Goal: Browse casually: Explore the website without a specific task or goal

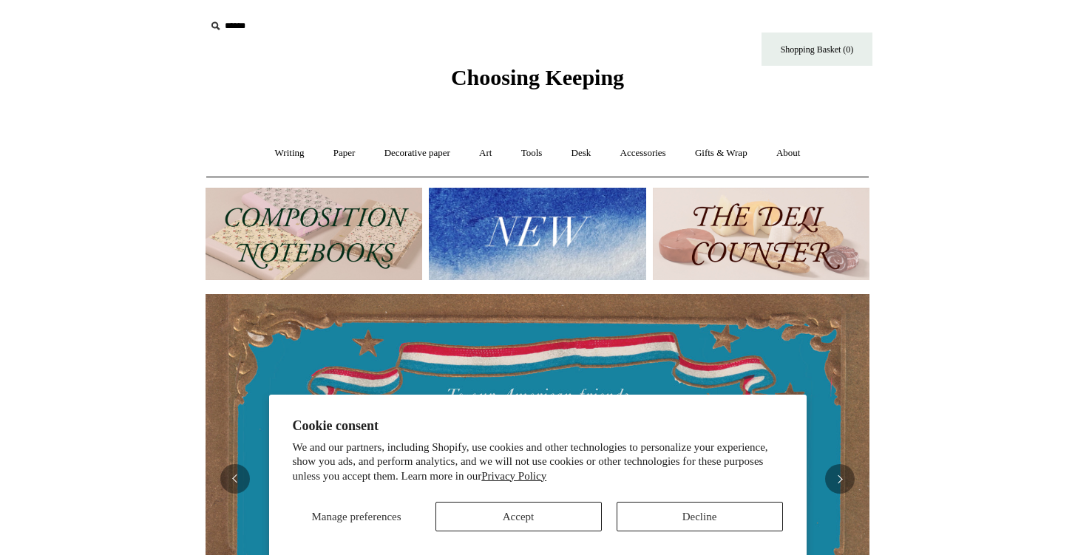
click at [373, 261] on img at bounding box center [314, 234] width 217 height 92
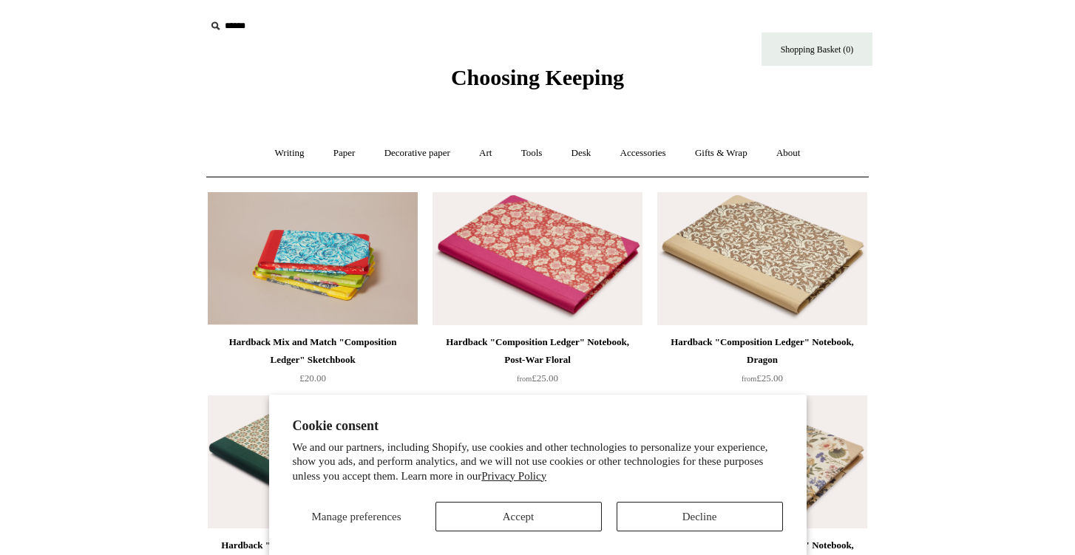
click at [649, 519] on button "Decline" at bounding box center [700, 517] width 166 height 30
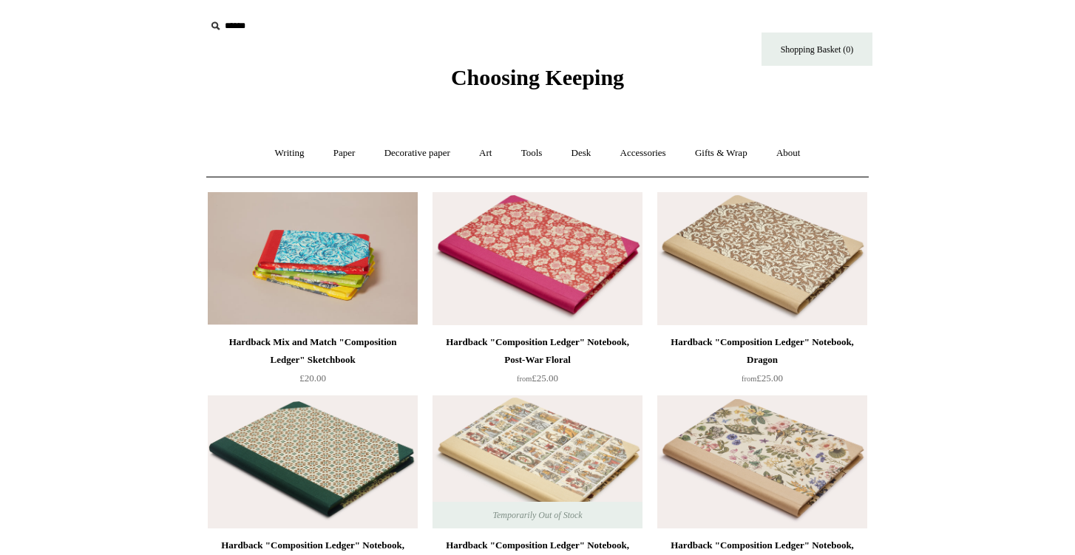
scroll to position [-1, 0]
click at [504, 217] on img at bounding box center [538, 258] width 210 height 133
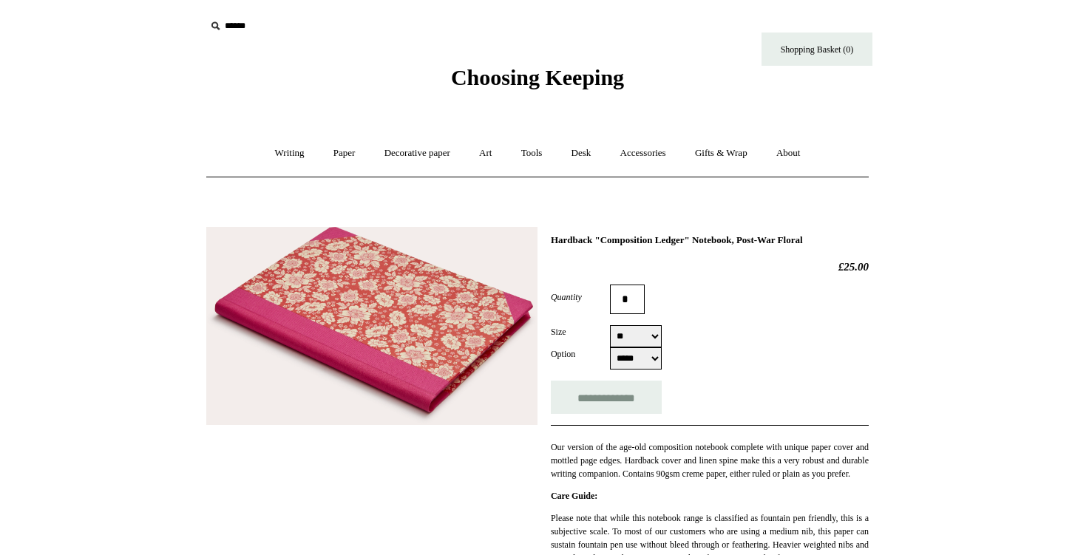
select select "*****"
click at [279, 153] on link "Writing +" at bounding box center [290, 153] width 56 height 39
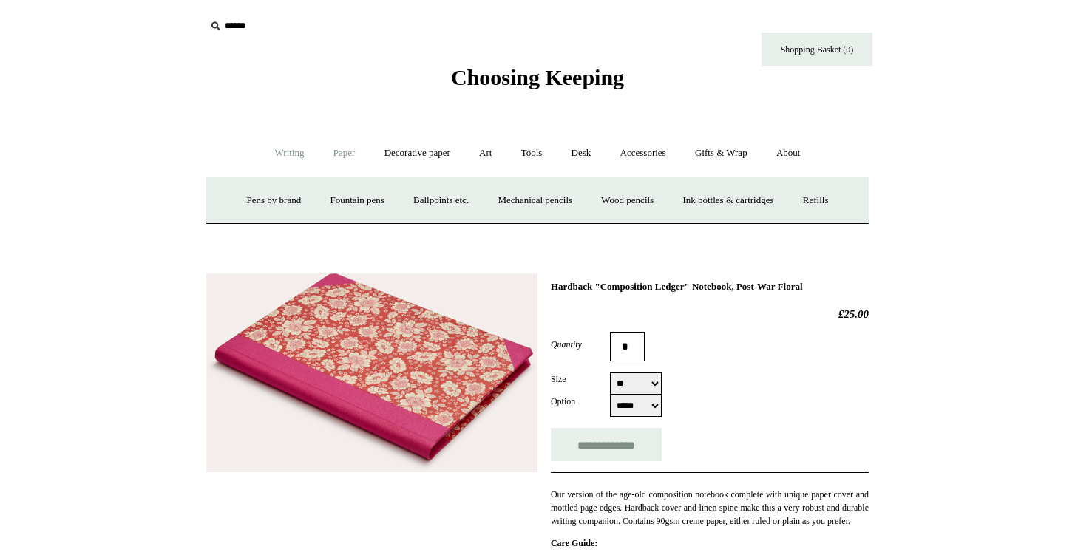
click at [339, 154] on link "Paper +" at bounding box center [344, 153] width 49 height 39
click at [326, 198] on link "Notebooks +" at bounding box center [330, 200] width 68 height 39
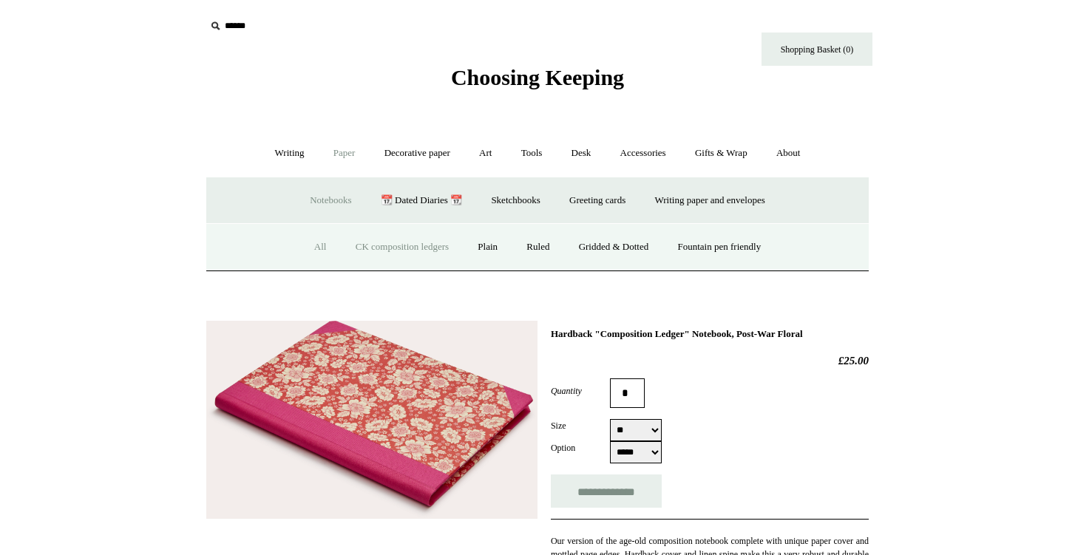
click at [311, 245] on link "All" at bounding box center [320, 247] width 39 height 39
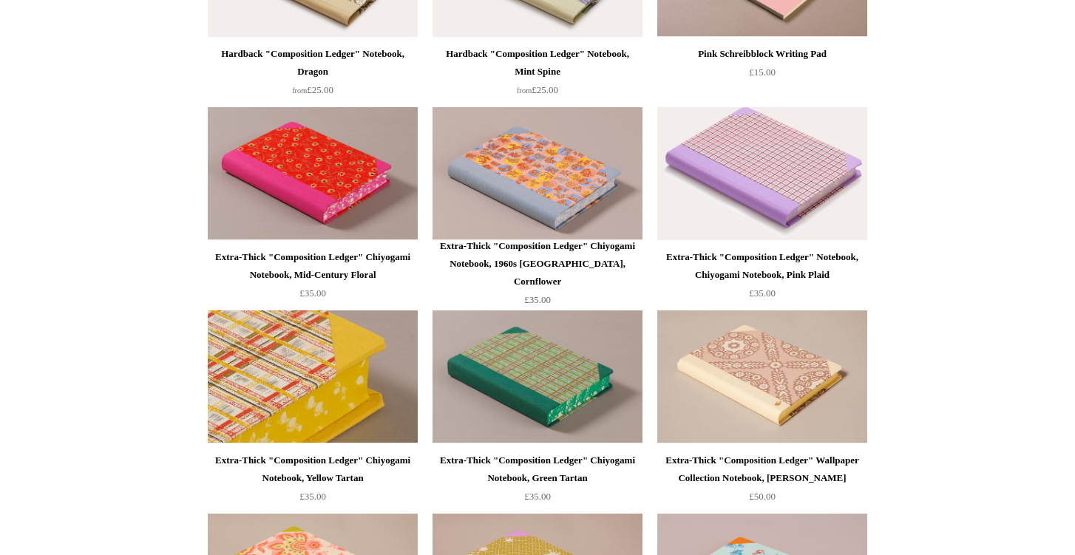
scroll to position [1103, 0]
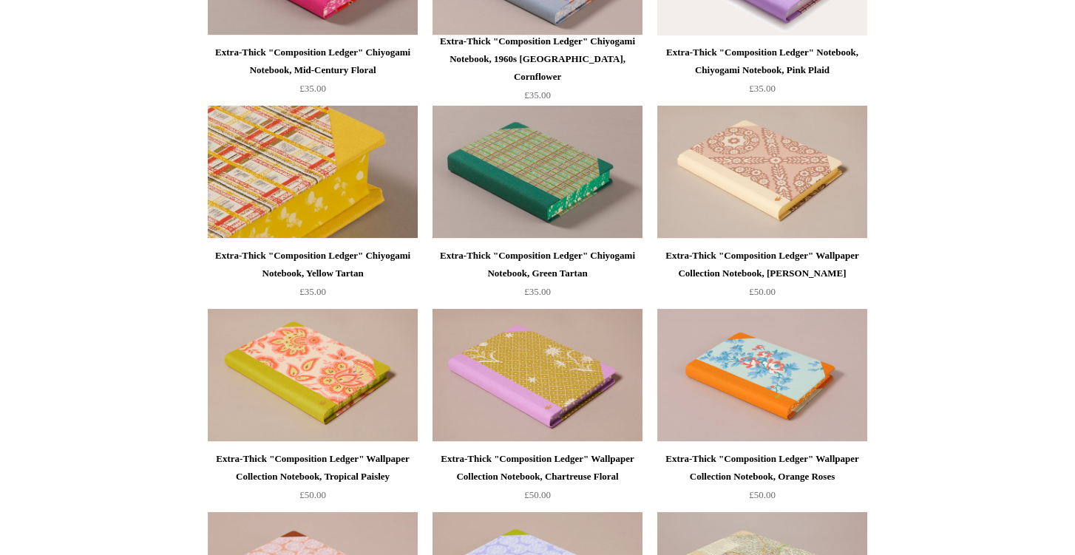
click at [357, 168] on img at bounding box center [313, 172] width 210 height 133
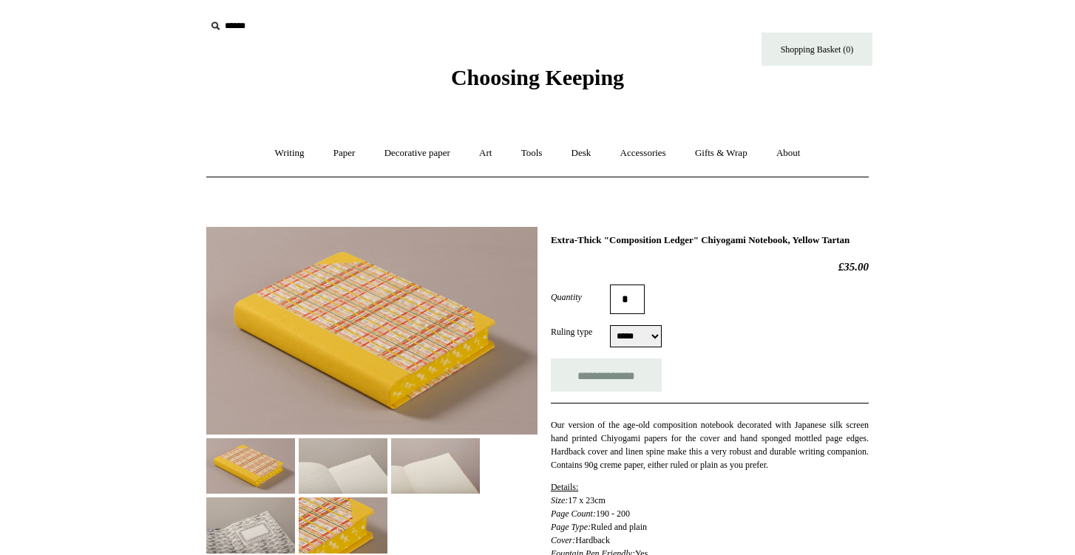
click at [390, 322] on img at bounding box center [371, 331] width 331 height 208
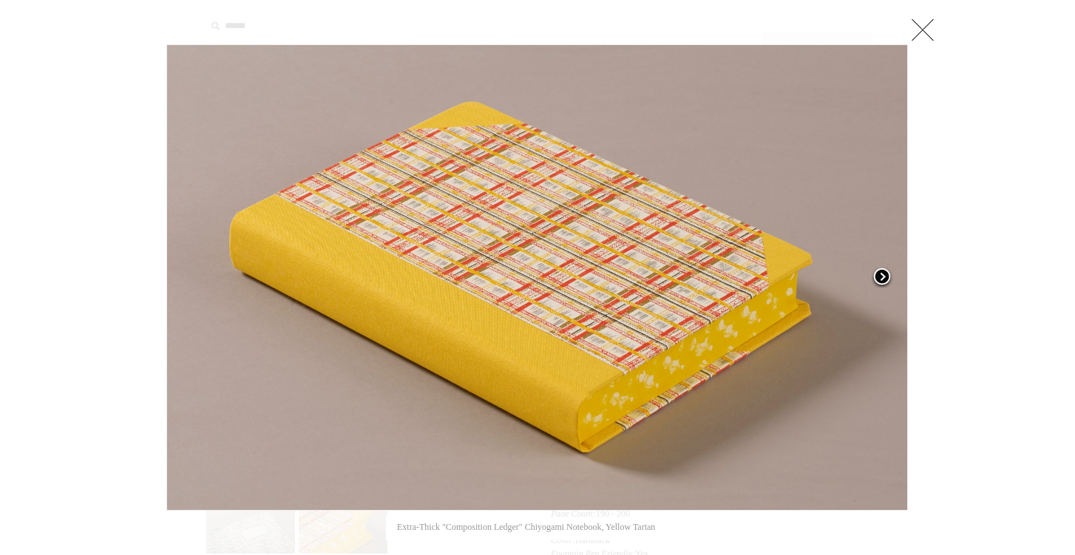
click at [886, 274] on span at bounding box center [882, 278] width 22 height 22
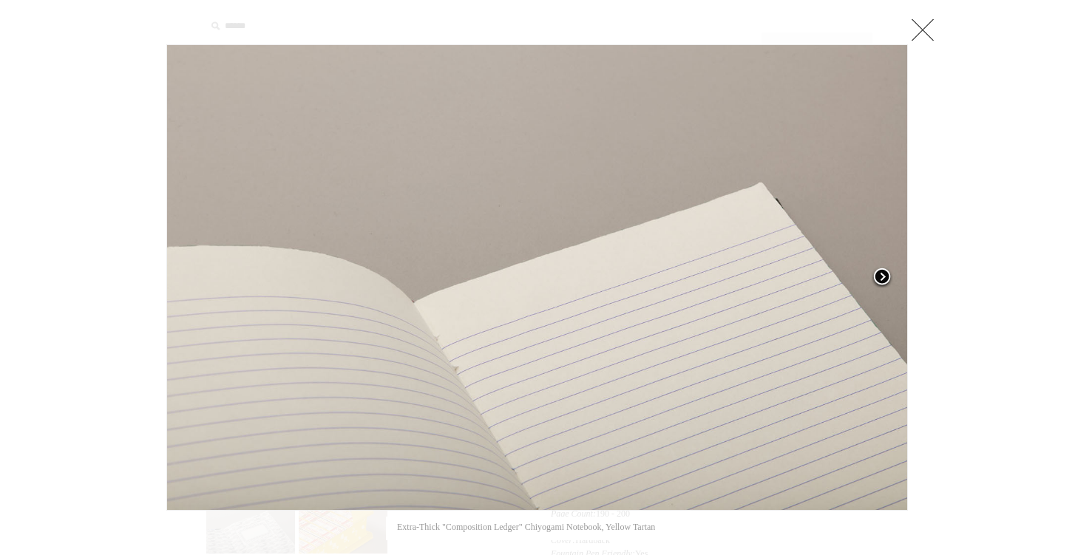
click at [884, 275] on span at bounding box center [882, 278] width 22 height 22
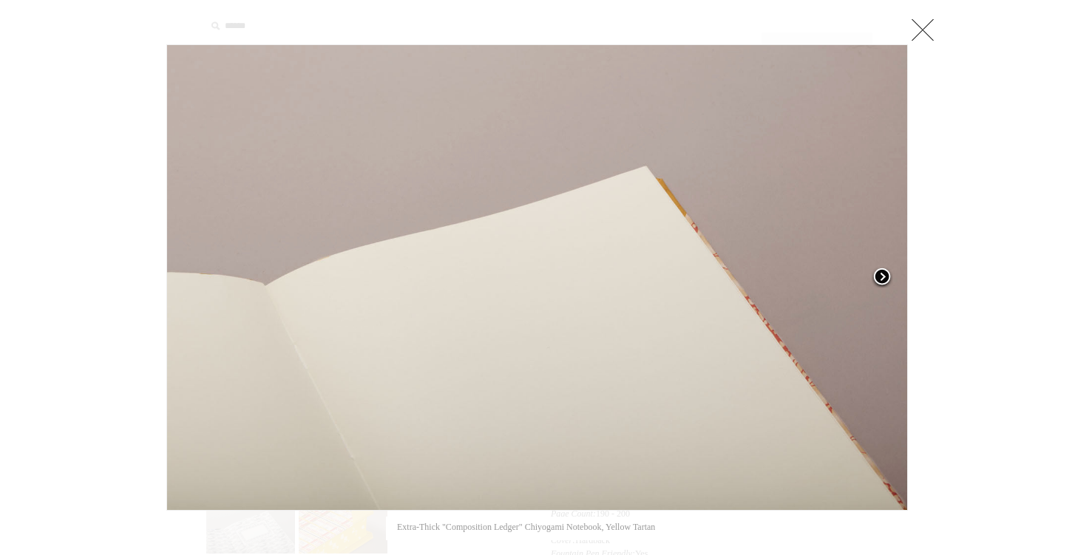
click at [880, 277] on span at bounding box center [882, 278] width 22 height 22
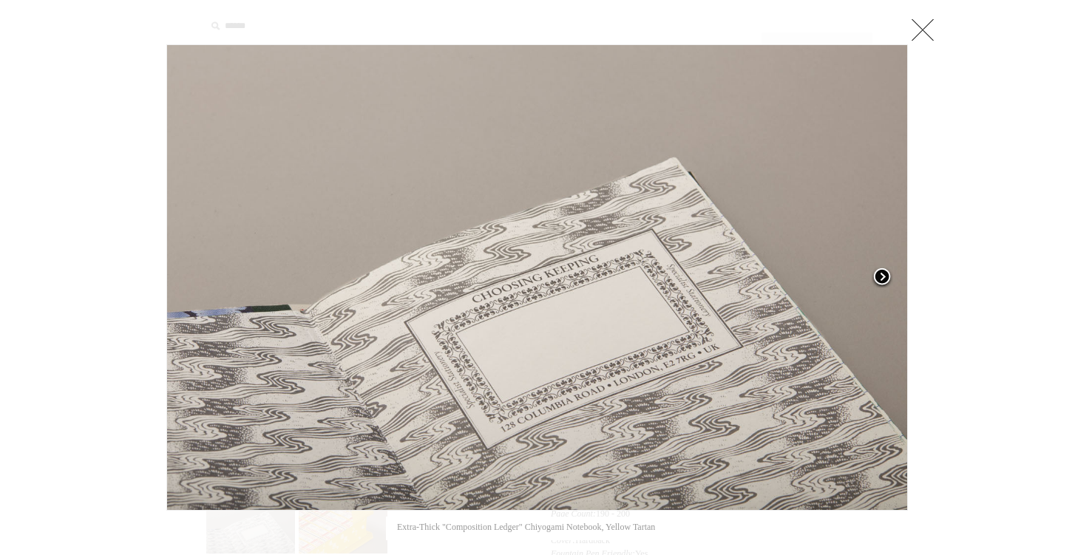
click at [886, 271] on span at bounding box center [882, 278] width 22 height 22
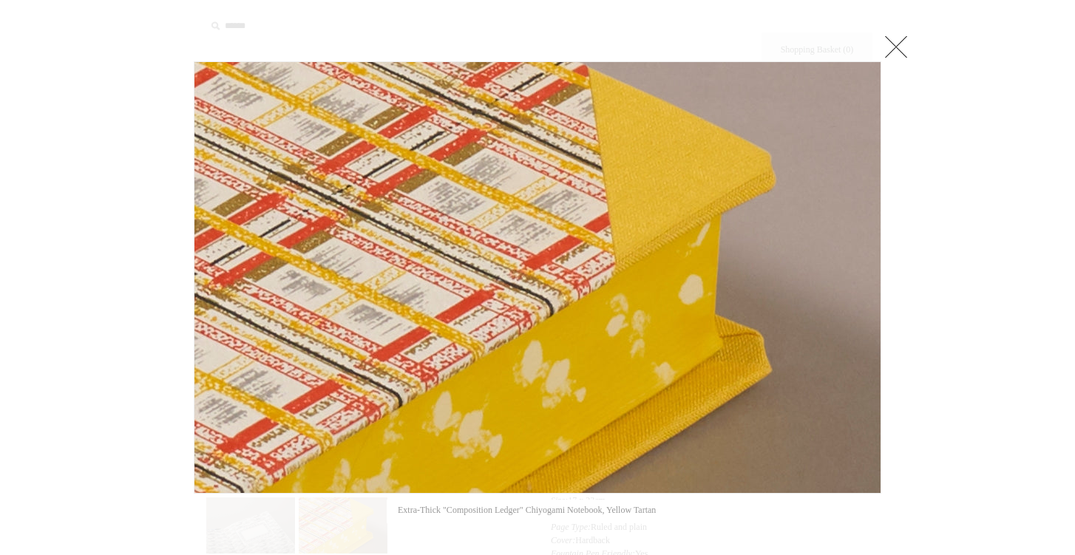
click at [904, 44] on link at bounding box center [896, 47] width 30 height 30
